Goal: Transaction & Acquisition: Purchase product/service

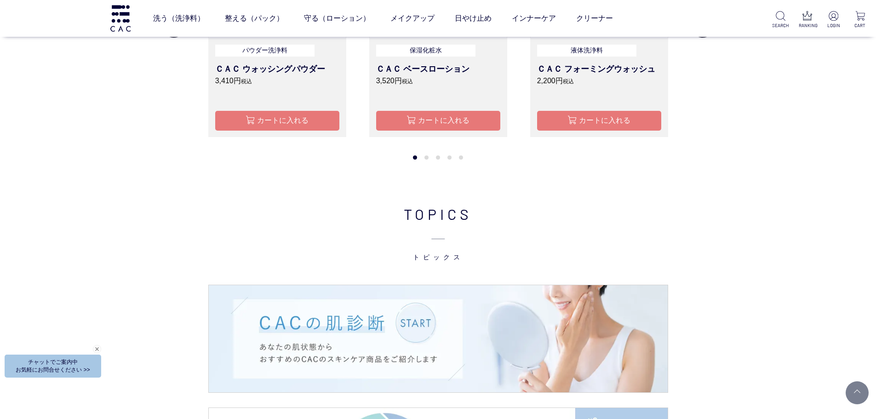
scroll to position [1150, 0]
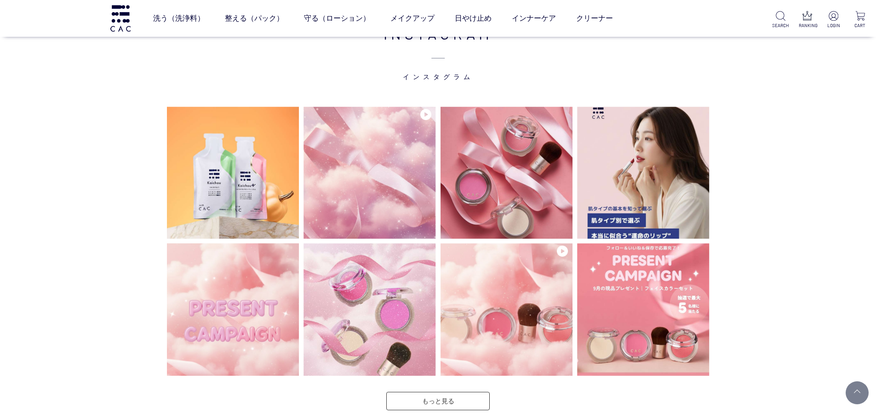
scroll to position [2299, 0]
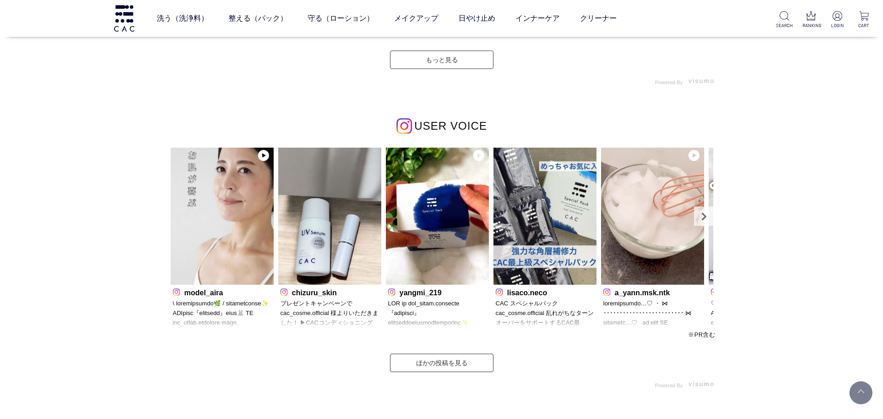
scroll to position [2667, 0]
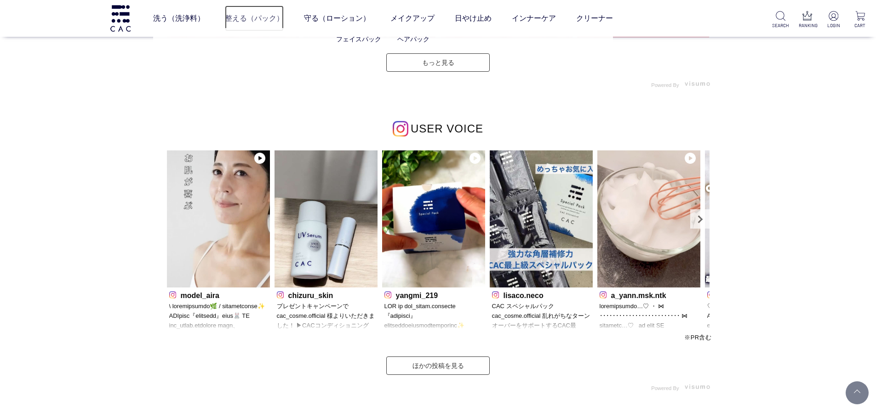
click at [251, 21] on link "整える（パック）" at bounding box center [254, 19] width 59 height 26
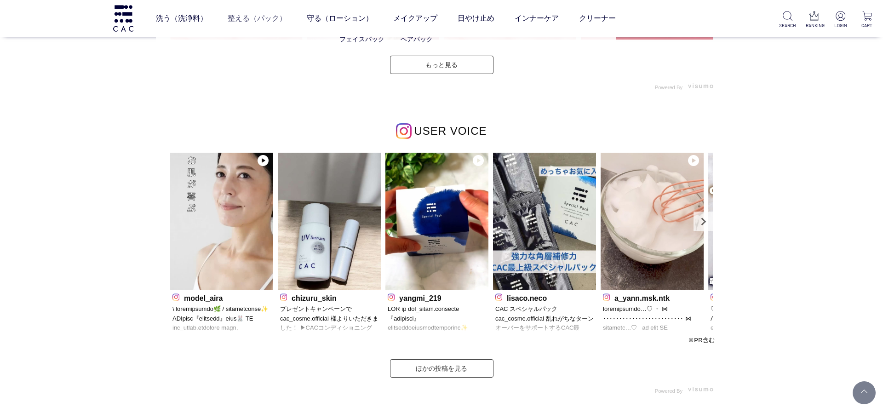
scroll to position [2670, 0]
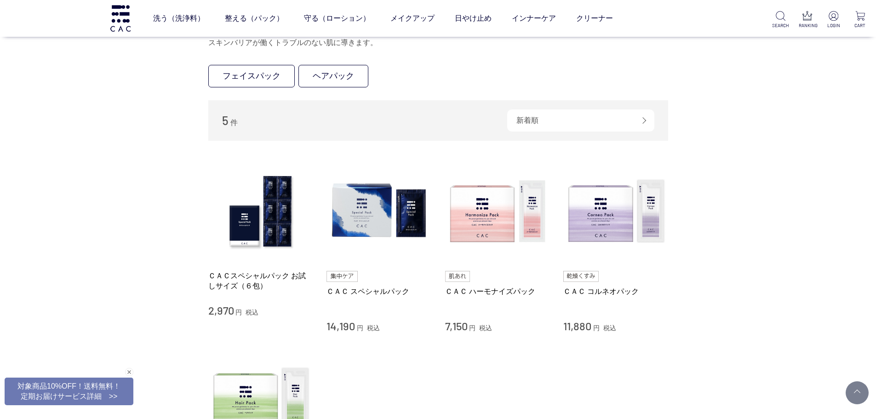
scroll to position [184, 0]
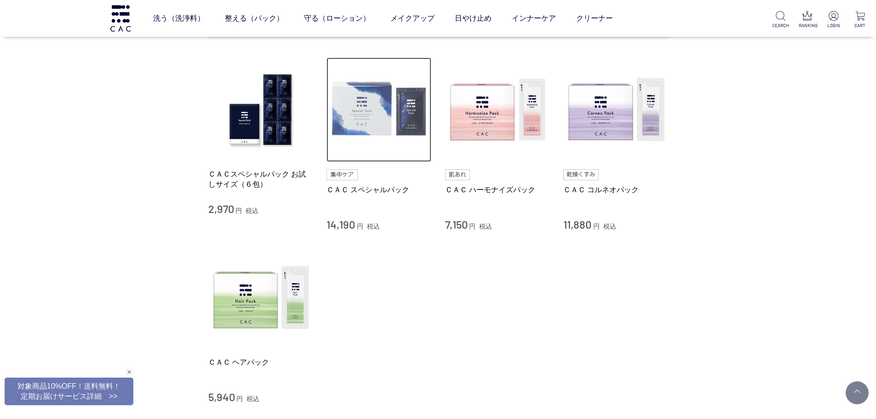
click at [374, 129] on img at bounding box center [378, 109] width 105 height 105
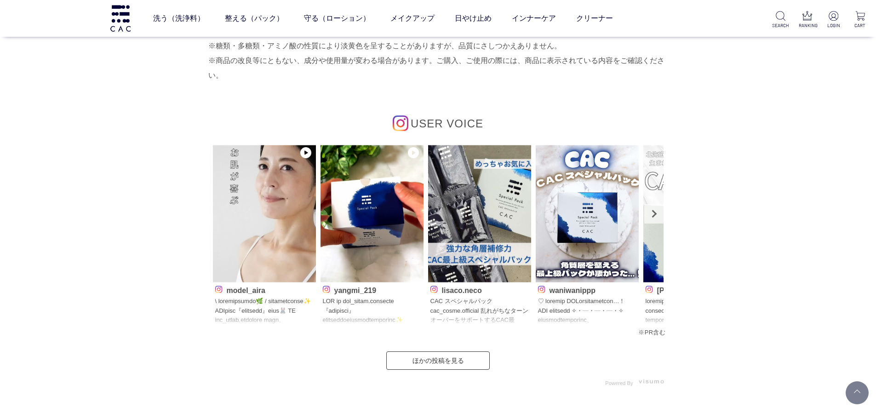
scroll to position [4231, 0]
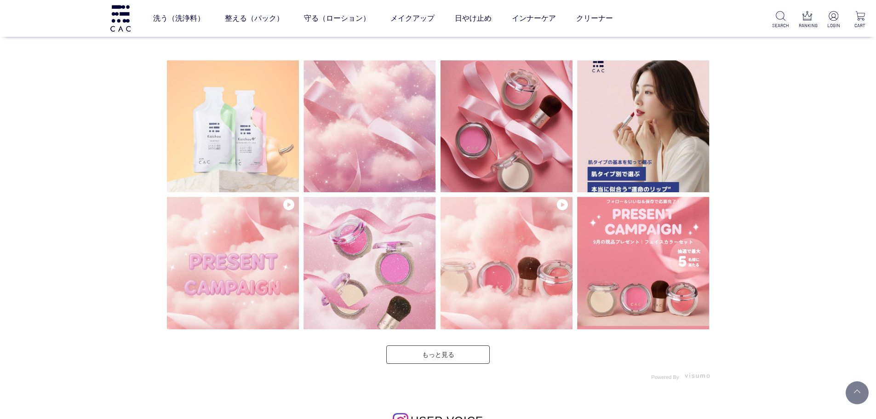
scroll to position [2391, 0]
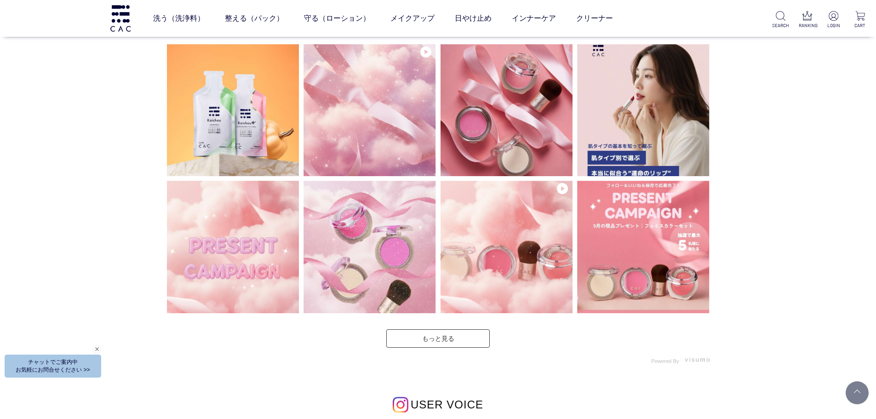
scroll to position [2253, 0]
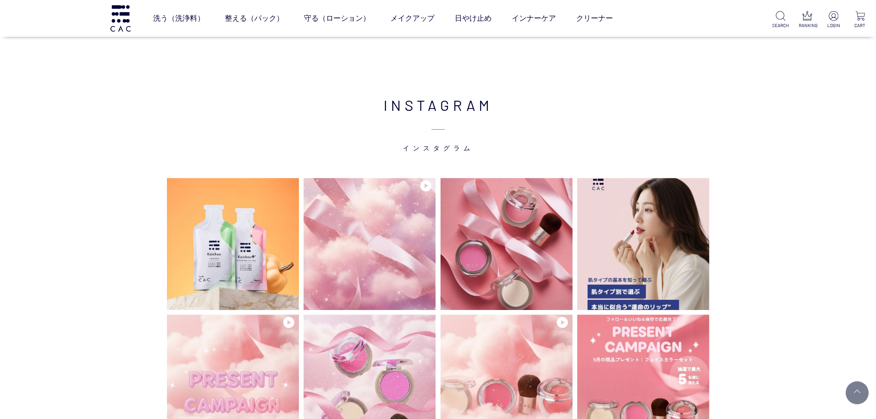
scroll to position [2299, 0]
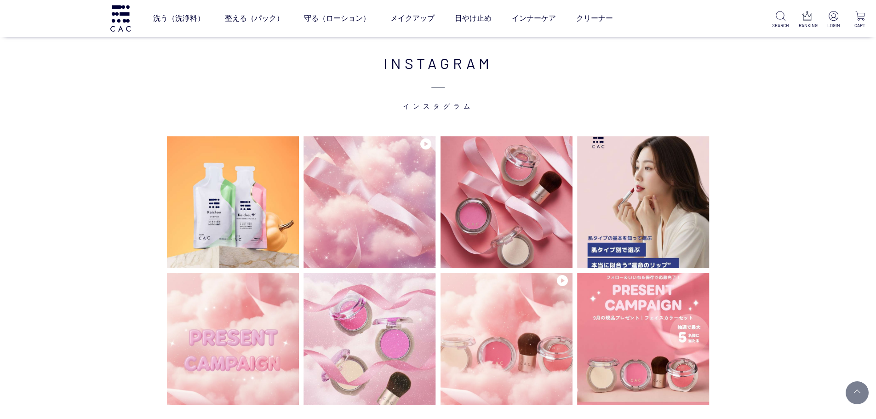
click at [279, 68] on h2 "INSTAGRAM インスタグラム" at bounding box center [438, 81] width 552 height 59
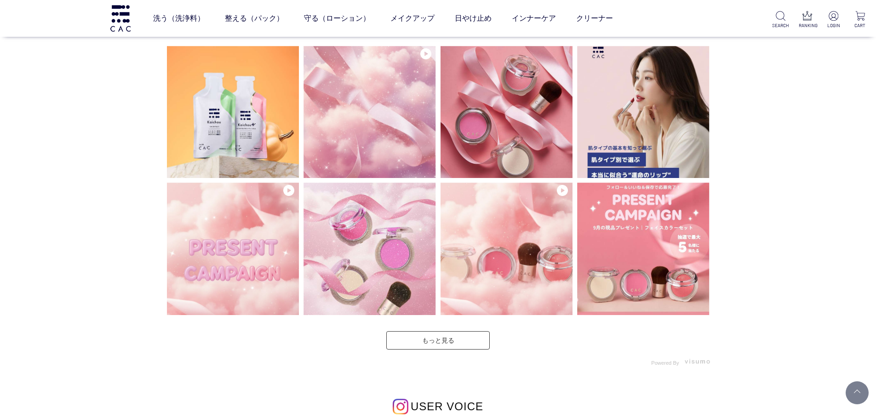
scroll to position [2391, 0]
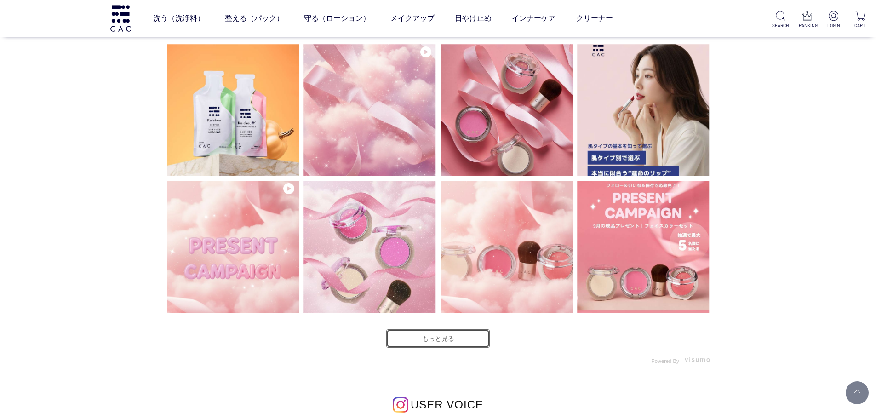
click at [418, 339] on link "もっと見る" at bounding box center [437, 338] width 103 height 18
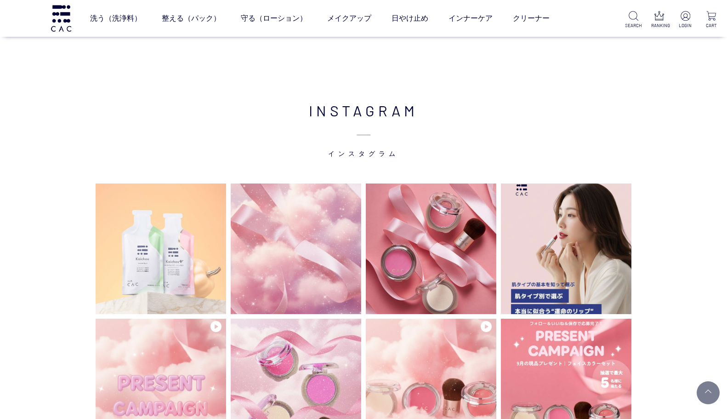
scroll to position [2194, 0]
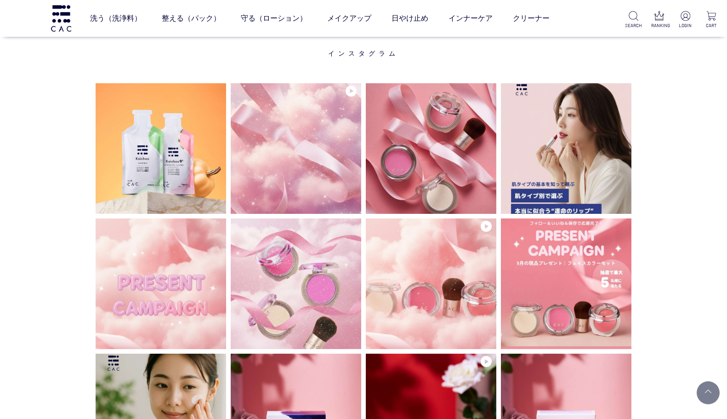
scroll to position [2286, 0]
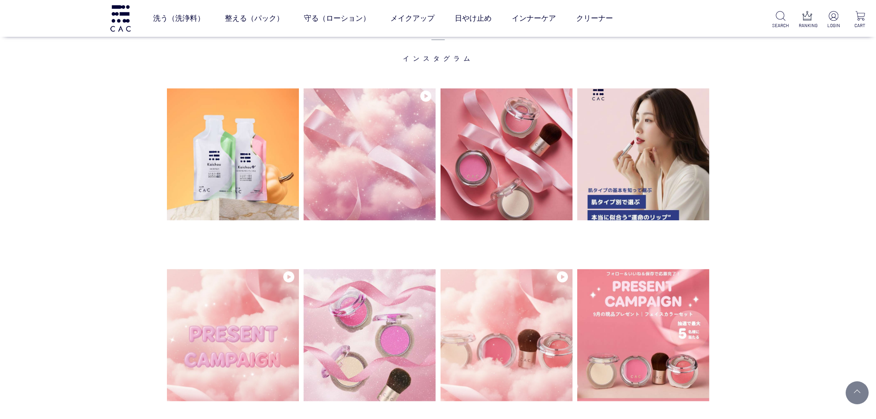
scroll to position [2253, 0]
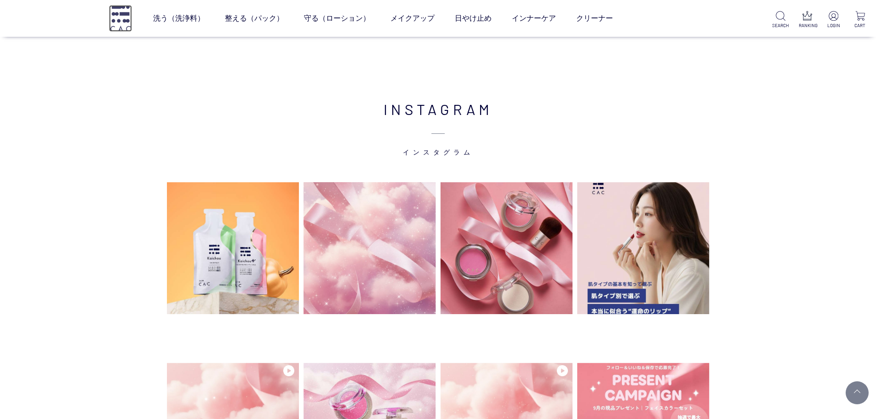
click at [125, 15] on img at bounding box center [120, 18] width 23 height 26
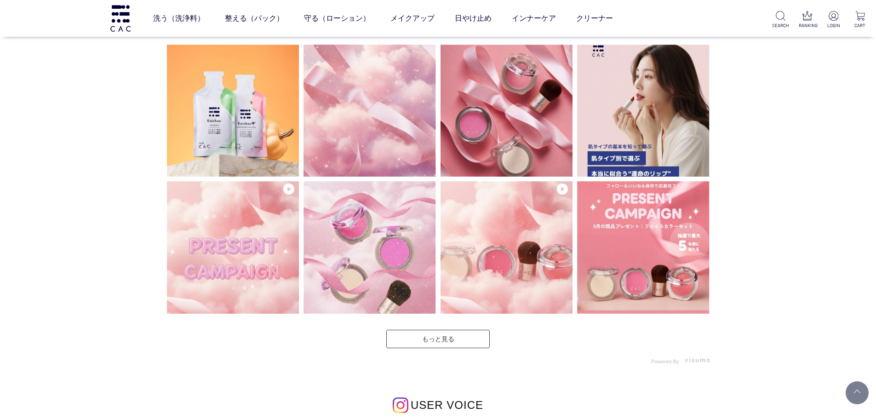
scroll to position [2391, 0]
click at [437, 339] on link "もっと見る" at bounding box center [437, 338] width 103 height 18
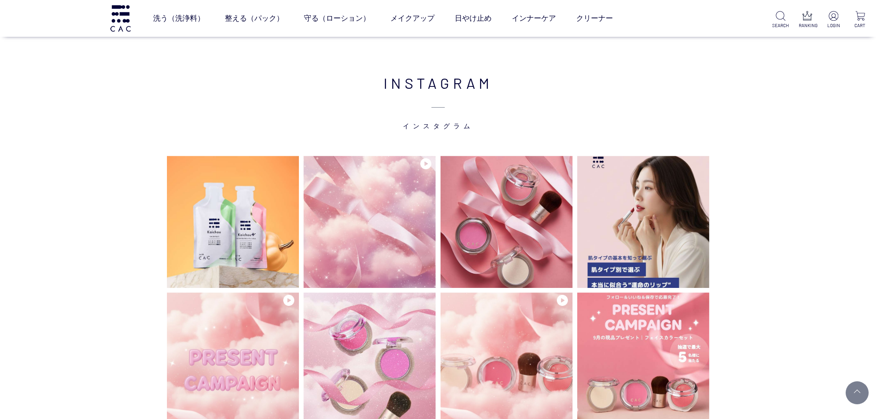
scroll to position [2391, 0]
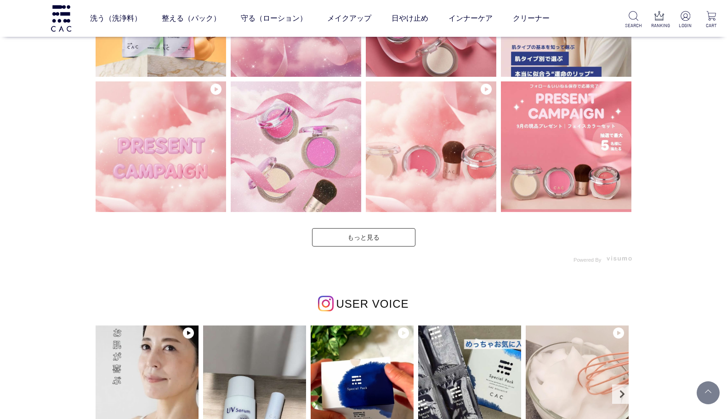
scroll to position [2384, 0]
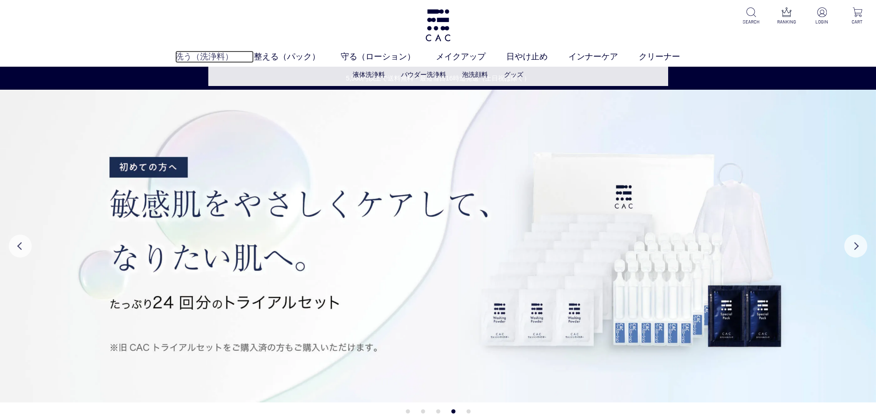
click at [217, 59] on link "洗う（洗浄料）" at bounding box center [214, 57] width 79 height 12
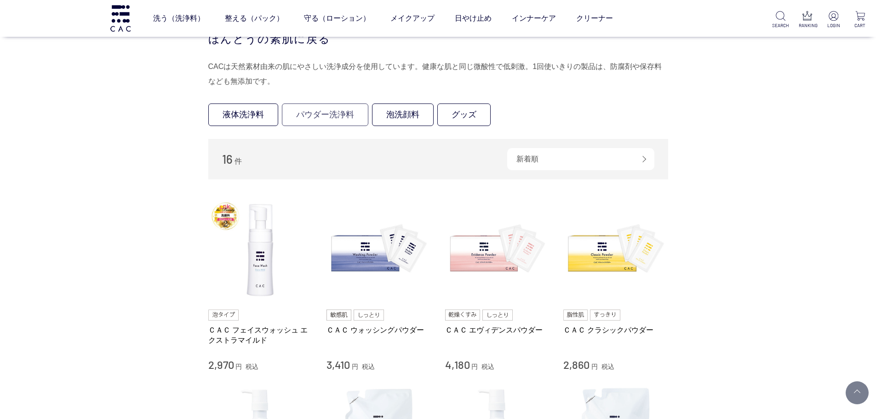
scroll to position [92, 0]
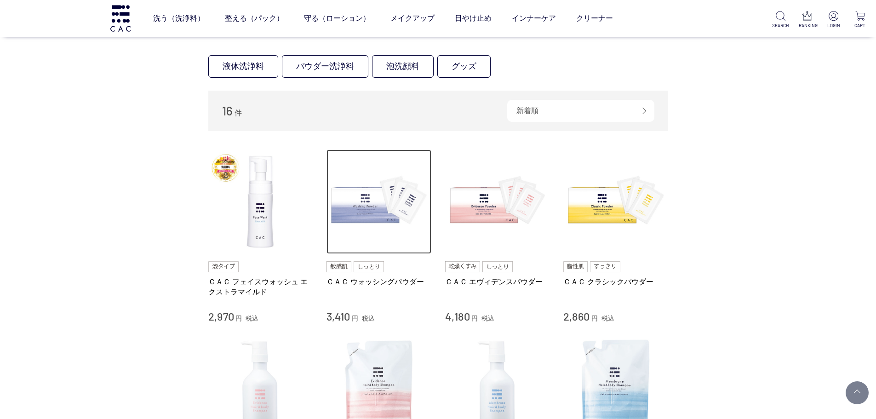
click at [372, 211] on img at bounding box center [378, 201] width 105 height 105
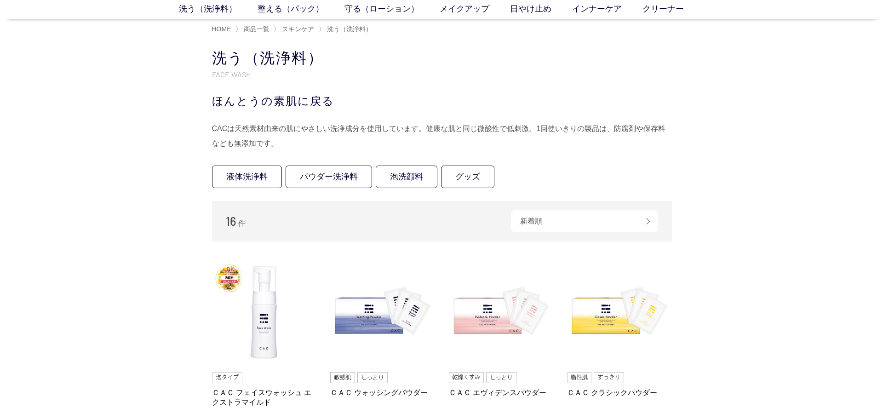
scroll to position [0, 0]
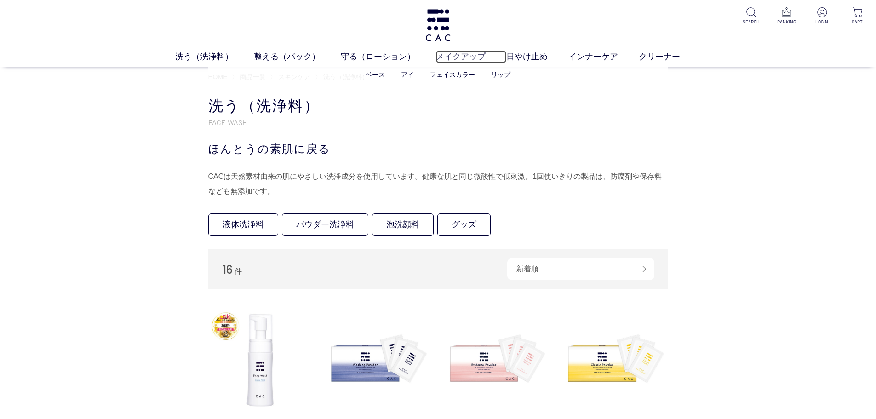
click at [474, 58] on link "メイクアップ" at bounding box center [471, 57] width 70 height 12
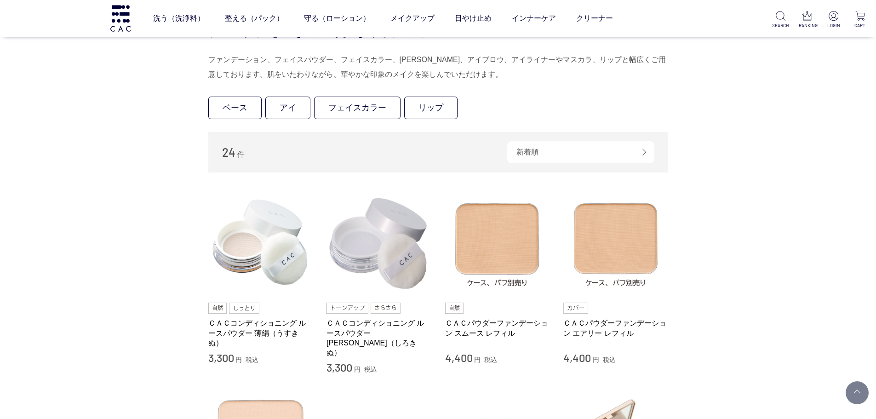
scroll to position [138, 0]
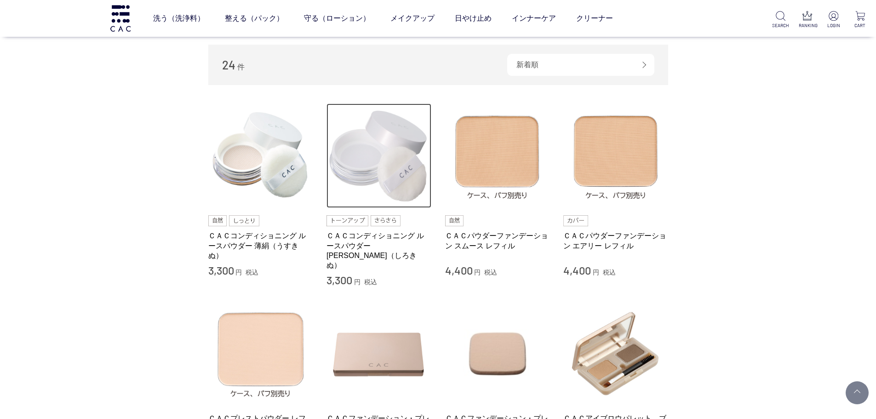
click at [380, 149] on img at bounding box center [378, 155] width 105 height 105
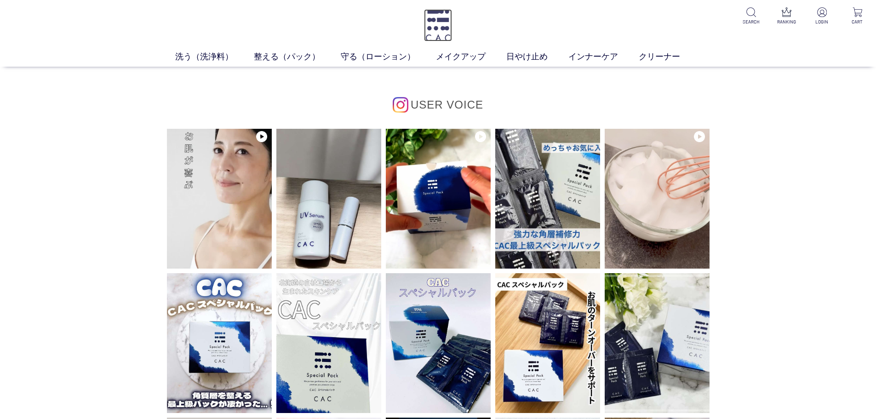
click at [449, 29] on img at bounding box center [438, 25] width 28 height 32
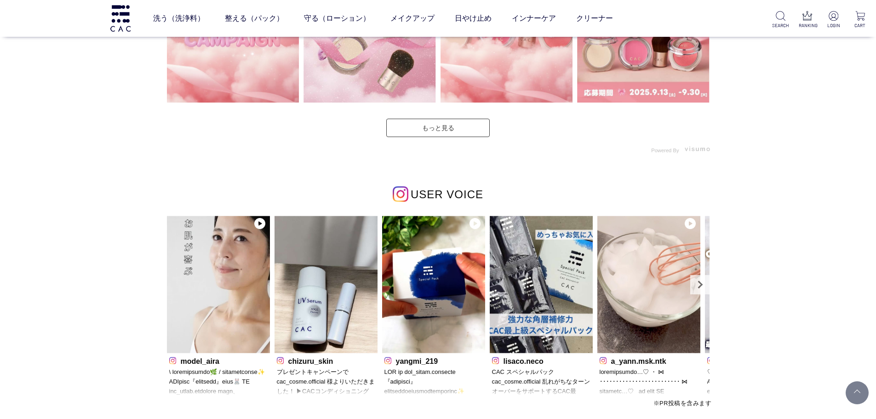
scroll to position [2667, 0]
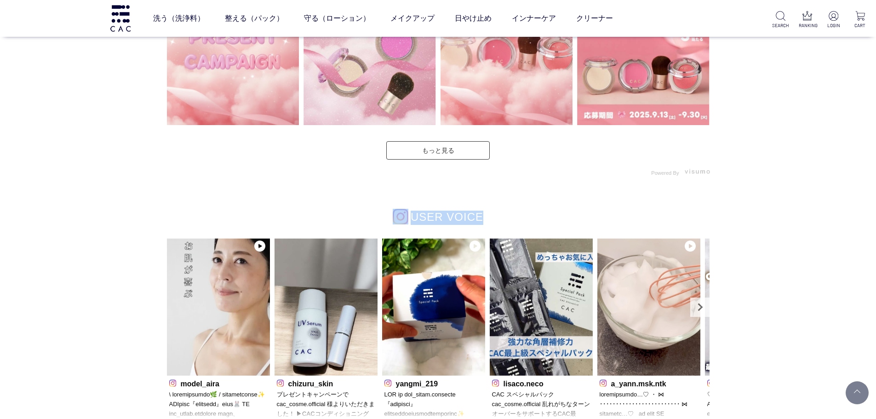
drag, startPoint x: 379, startPoint y: 209, endPoint x: 494, endPoint y: 209, distance: 115.0
click at [494, 209] on div "USER VOICE model_aira chizuru_skin yangmi_219" at bounding box center [438, 328] width 547 height 301
drag, startPoint x: 492, startPoint y: 213, endPoint x: 360, endPoint y: 214, distance: 132.4
click at [360, 214] on div "USER VOICE" at bounding box center [438, 218] width 547 height 14
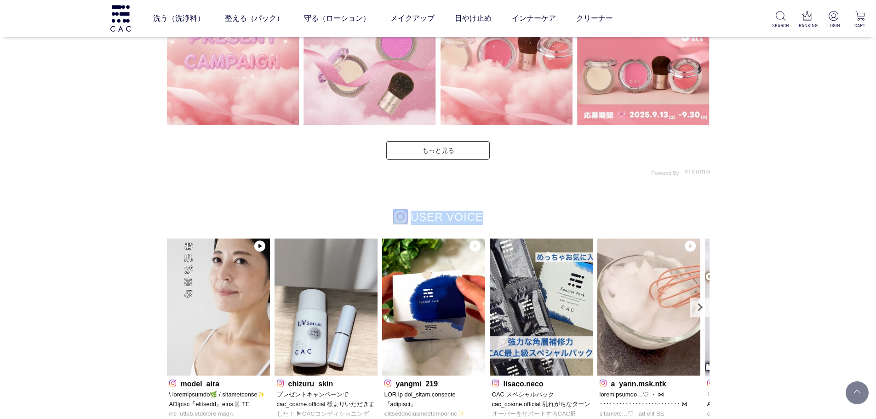
click at [360, 214] on div "USER VOICE" at bounding box center [438, 218] width 547 height 14
click at [461, 152] on link "もっと見る" at bounding box center [437, 150] width 103 height 18
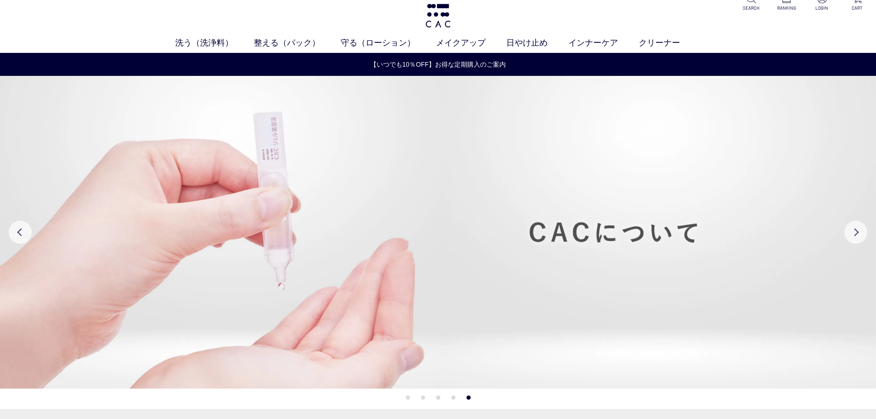
scroll to position [0, 0]
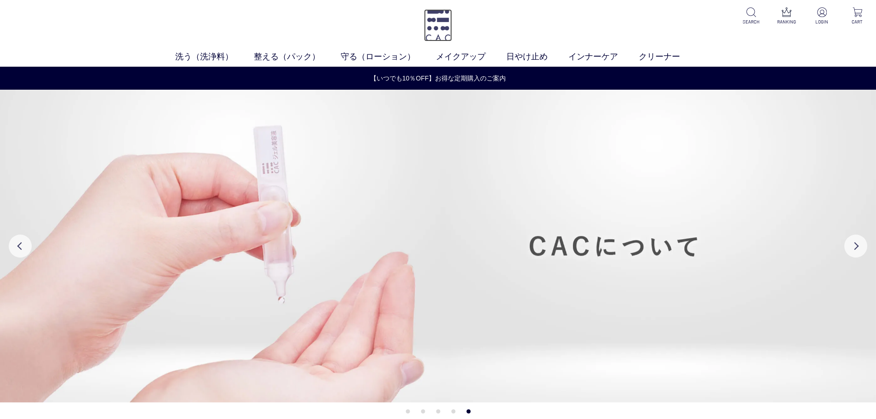
click at [444, 34] on img at bounding box center [438, 25] width 28 height 32
